Goal: Navigation & Orientation: Find specific page/section

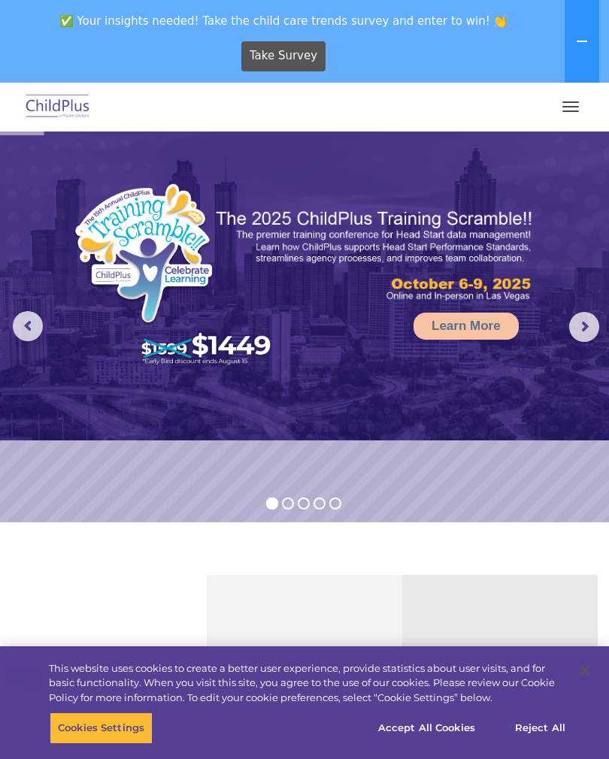
select select "MEDIUM"
click at [571, 107] on span "button" at bounding box center [570, 107] width 17 height 2
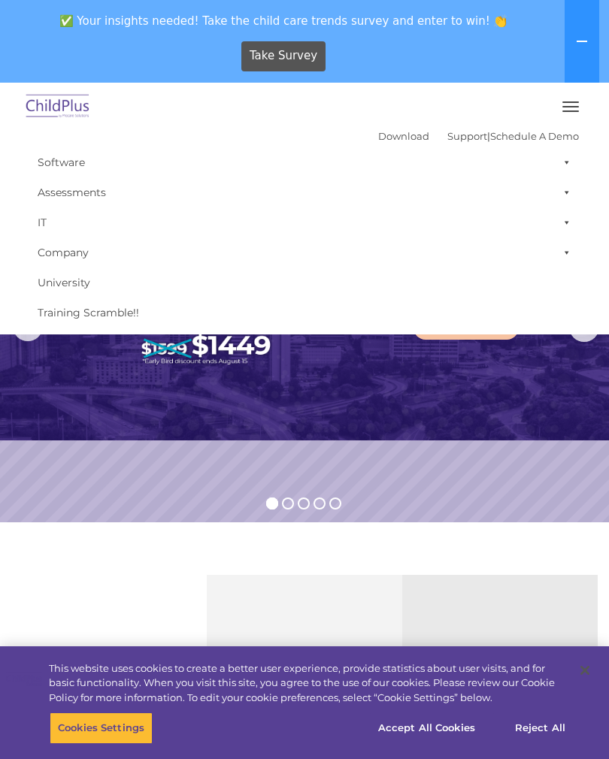
click at [381, 133] on link "Download" at bounding box center [403, 136] width 51 height 12
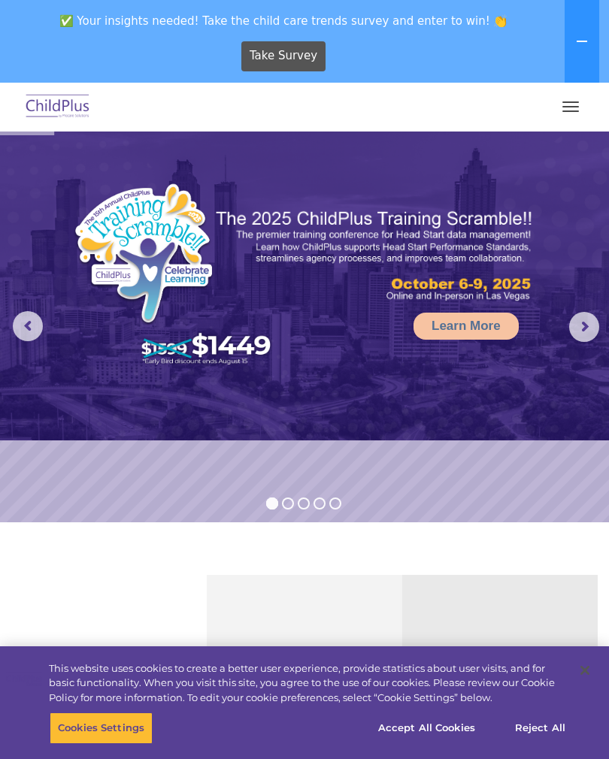
select select "MEDIUM"
click at [50, 103] on img at bounding box center [58, 106] width 71 height 35
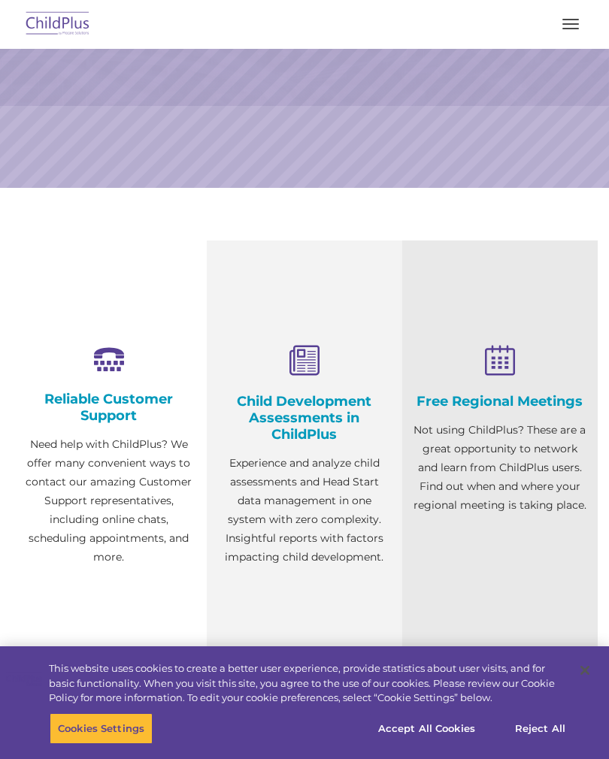
select select "MEDIUM"
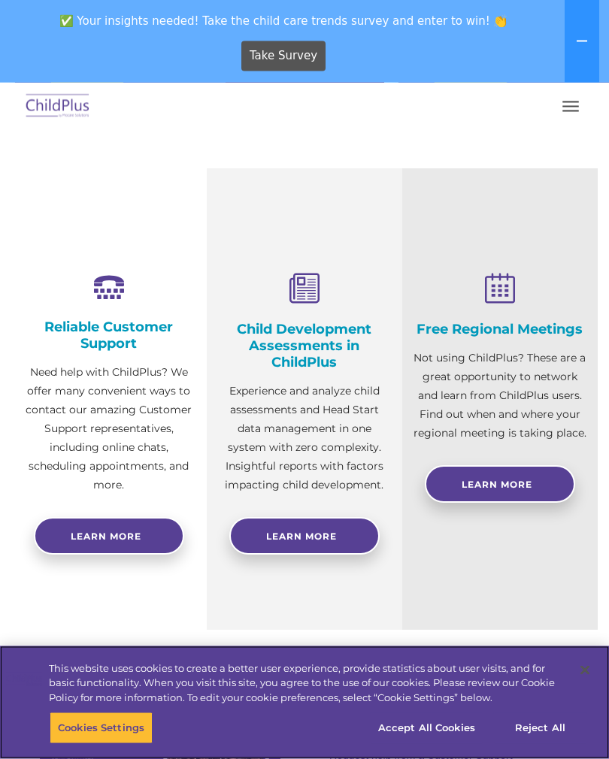
scroll to position [389, 0]
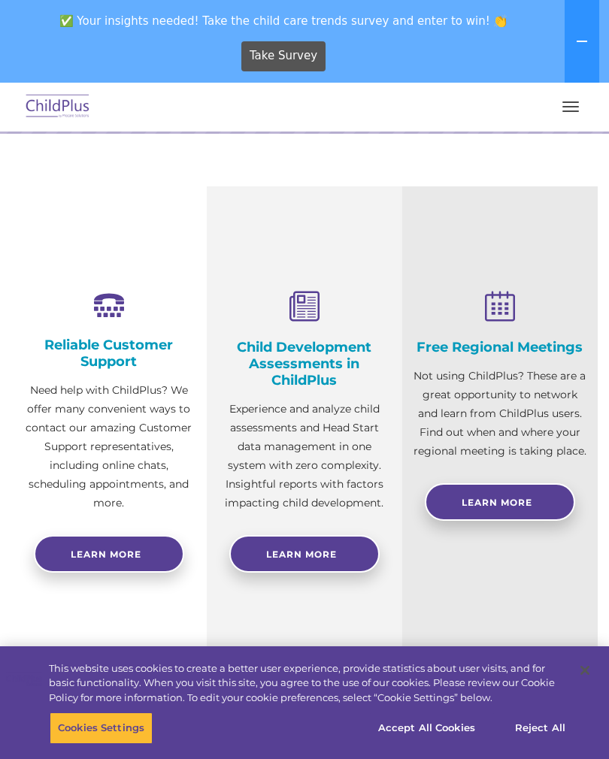
click at [567, 104] on button "button" at bounding box center [571, 107] width 32 height 24
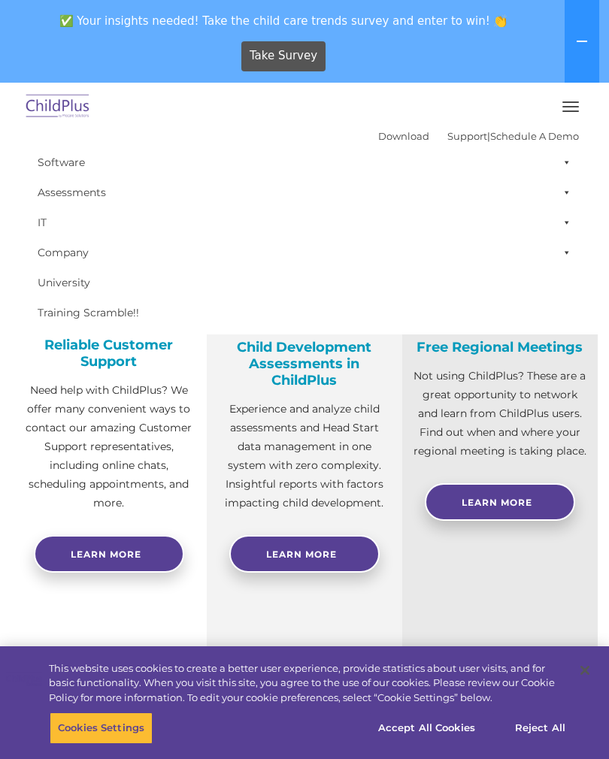
click at [52, 159] on link "Software" at bounding box center [304, 162] width 549 height 30
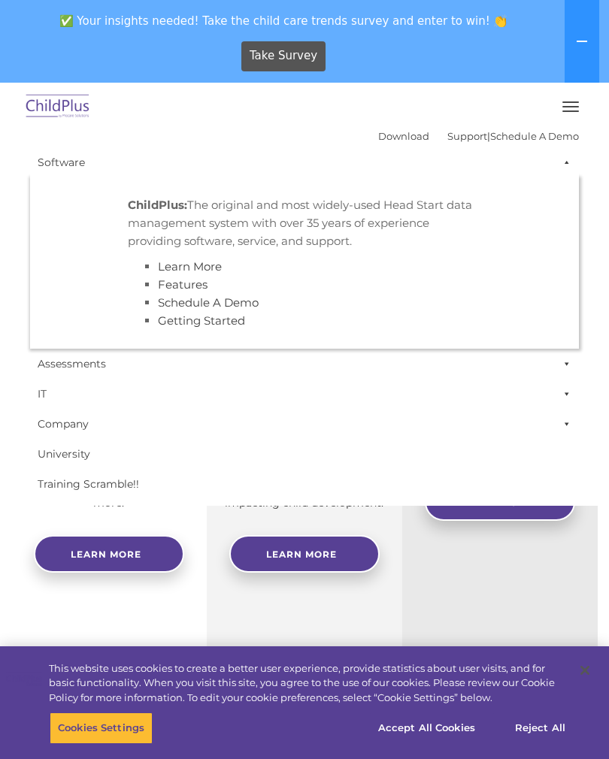
click at [50, 166] on link "Software" at bounding box center [304, 162] width 549 height 30
click at [61, 162] on link "Software" at bounding box center [304, 162] width 549 height 30
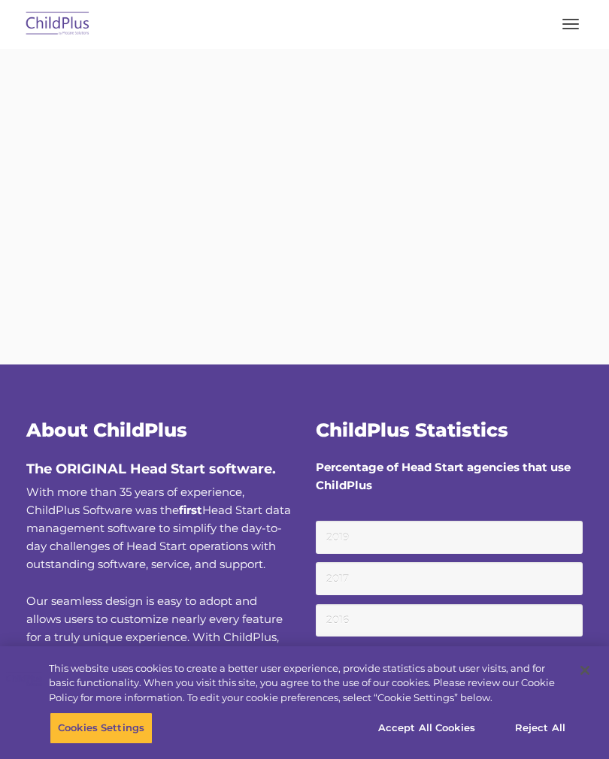
click at [65, 296] on rs-slides "Learn More Request a Demo The Future of ChildPlus is Here! Boost your productiv…" at bounding box center [304, 169] width 609 height 391
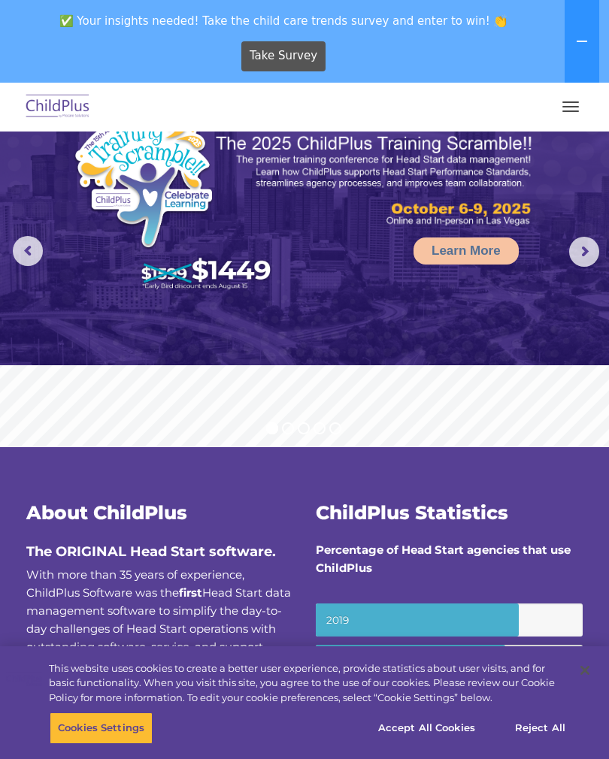
click at [586, 96] on div "Download Support | Schedule A Demo  MENU MENU Software ChildPlus: The original…" at bounding box center [304, 107] width 579 height 36
click at [577, 126] on nav "Download Support | Schedule A Demo  MENU MENU Software ChildPlus: The original…" at bounding box center [304, 107] width 609 height 49
click at [584, 108] on button "button" at bounding box center [571, 107] width 32 height 24
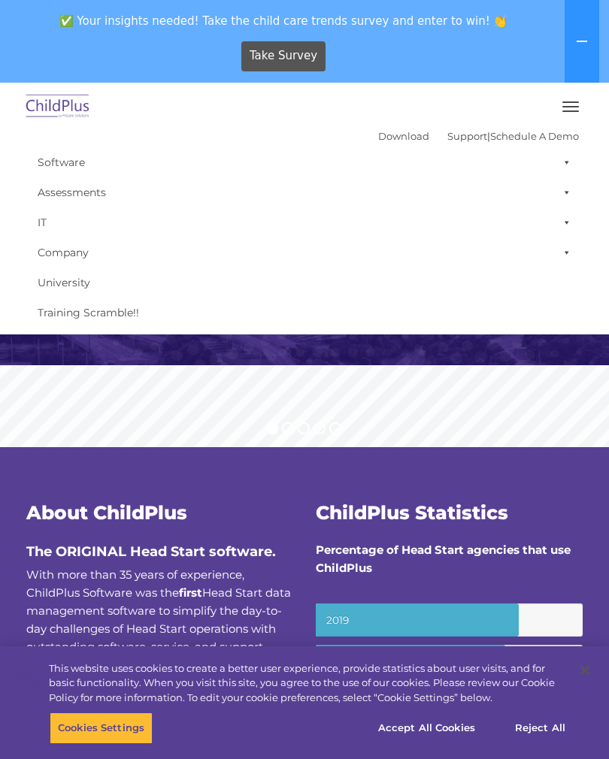
click at [381, 138] on link "Download" at bounding box center [403, 136] width 51 height 12
